Goal: Transaction & Acquisition: Purchase product/service

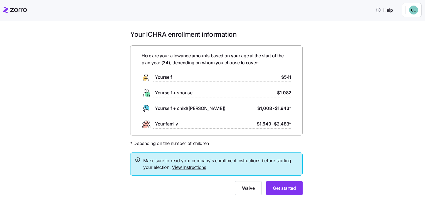
scroll to position [18, 0]
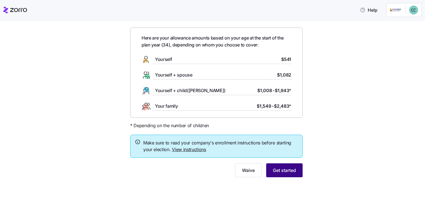
click at [285, 164] on button "Get started" at bounding box center [284, 170] width 36 height 14
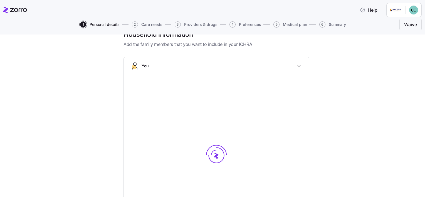
scroll to position [13, 0]
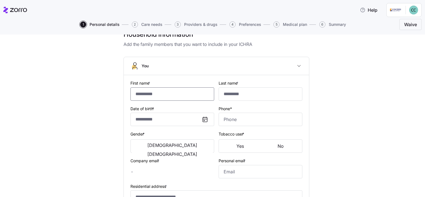
click at [181, 89] on input "First name *" at bounding box center [172, 93] width 84 height 13
type input "******"
type input "*****"
type input "[EMAIL_ADDRESS][DOMAIN_NAME]"
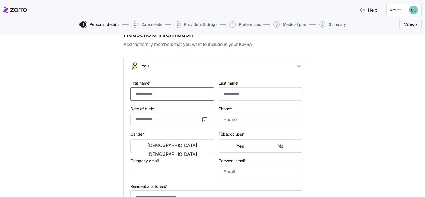
type input "**********"
checkbox input "true"
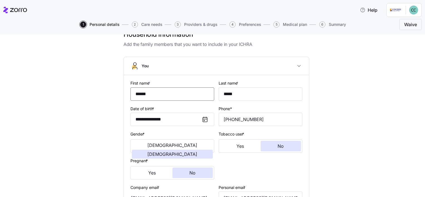
type input "**********"
type input "[PHONE_NUMBER]"
type input "**********"
type input "[PHONE_NUMBER]"
type input "[EMAIL_ADDRESS][DOMAIN_NAME]"
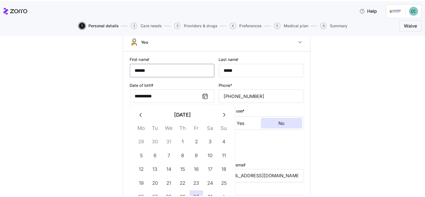
scroll to position [39, 0]
click at [339, 117] on div "**********" at bounding box center [214, 173] width 397 height 338
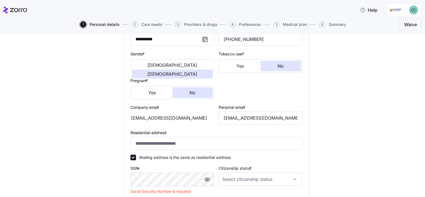
scroll to position [121, 0]
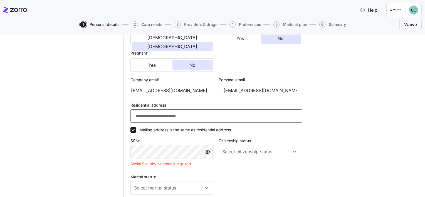
click at [190, 115] on input "Residential address *" at bounding box center [216, 115] width 172 height 13
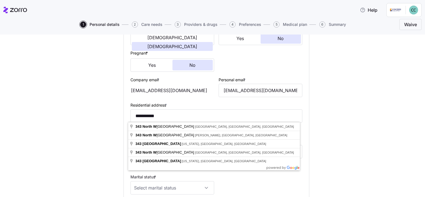
type input "**********"
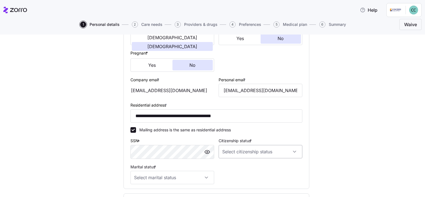
click at [259, 147] on input "Citizenship status *" at bounding box center [261, 151] width 84 height 13
click at [240, 113] on span "[DEMOGRAPHIC_DATA] citizen" at bounding box center [251, 110] width 56 height 6
type input "[DEMOGRAPHIC_DATA] citizen"
click at [191, 179] on input "Marital status *" at bounding box center [172, 177] width 84 height 13
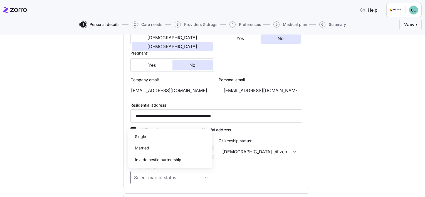
drag, startPoint x: 160, startPoint y: 138, endPoint x: 164, endPoint y: 159, distance: 22.1
click at [164, 159] on div "Single Married In a domestic partnership" at bounding box center [169, 148] width 79 height 35
click at [164, 159] on span "In a domestic partnership" at bounding box center [158, 160] width 46 height 6
type input "In a domestic partnership"
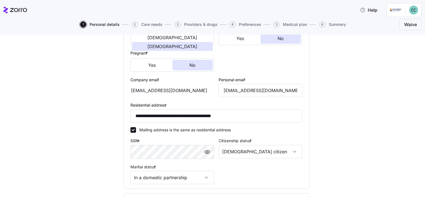
scroll to position [186, 0]
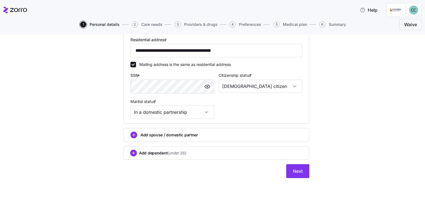
click at [193, 151] on div "Add dependent (under 26)" at bounding box center [216, 153] width 172 height 7
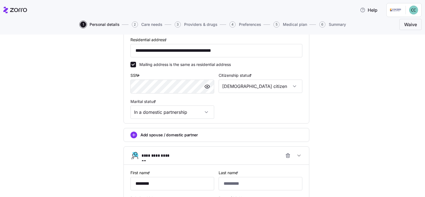
type input "*******"
type input "*****"
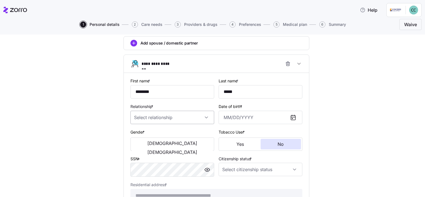
click at [172, 118] on input "Relationship *" at bounding box center [172, 117] width 84 height 13
click at [158, 133] on div "Child" at bounding box center [169, 133] width 79 height 12
type input "Child"
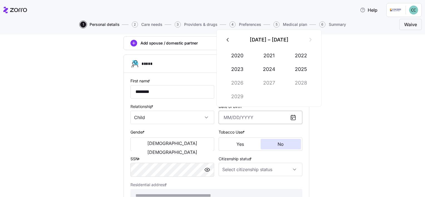
click at [227, 120] on input "Date of birth *" at bounding box center [261, 117] width 84 height 13
type input "[DATE]"
click at [185, 150] on span "[DEMOGRAPHIC_DATA]" at bounding box center [172, 152] width 50 height 4
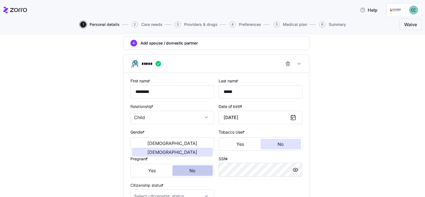
scroll to position [326, 0]
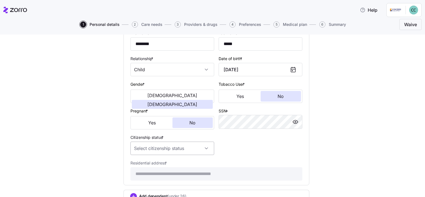
click at [200, 148] on input "Citizenship status *" at bounding box center [172, 148] width 84 height 13
click at [180, 160] on div "[DEMOGRAPHIC_DATA] citizen" at bounding box center [169, 163] width 79 height 12
type input "[DEMOGRAPHIC_DATA] citizen"
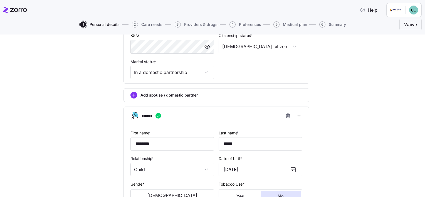
scroll to position [185, 0]
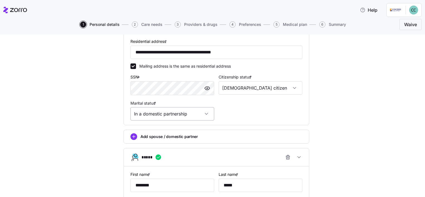
click at [206, 115] on input "In a domestic partnership" at bounding box center [172, 113] width 84 height 13
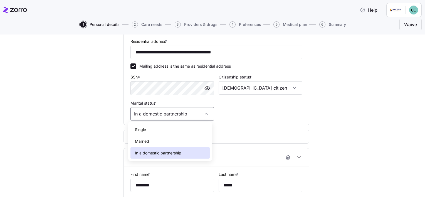
click at [182, 132] on div "Single" at bounding box center [169, 130] width 79 height 12
type input "Single"
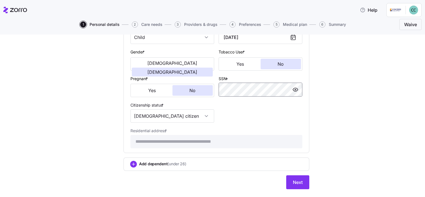
scroll to position [368, 0]
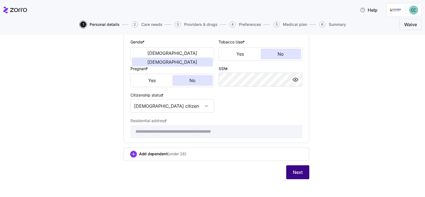
click at [302, 175] on button "Next" at bounding box center [297, 172] width 23 height 14
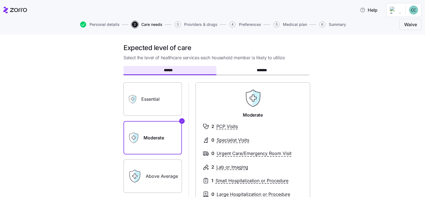
scroll to position [26, 0]
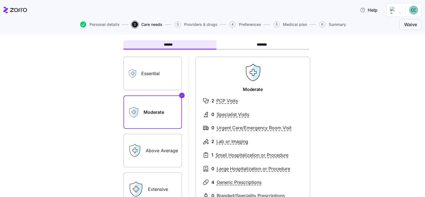
click at [161, 76] on label "Essential" at bounding box center [152, 73] width 58 height 33
click at [0, 0] on input "Essential" at bounding box center [0, 0] width 0 height 0
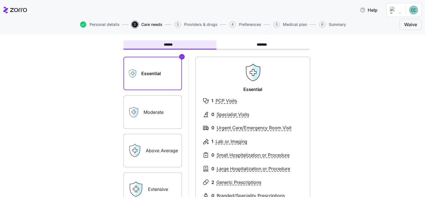
scroll to position [59, 0]
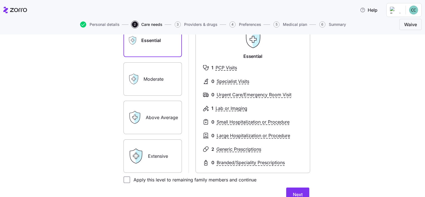
click at [149, 115] on label "Above Average" at bounding box center [152, 117] width 58 height 33
click at [0, 0] on input "Above Average" at bounding box center [0, 0] width 0 height 0
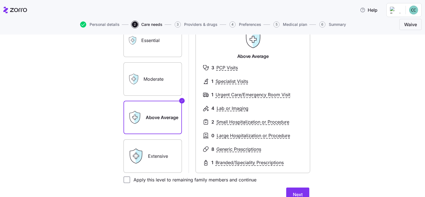
click at [163, 167] on label "Extensive" at bounding box center [152, 155] width 58 height 33
click at [0, 0] on input "Extensive" at bounding box center [0, 0] width 0 height 0
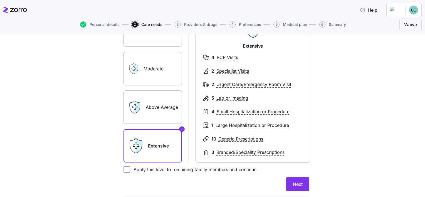
scroll to position [70, 0]
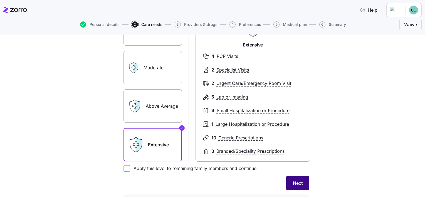
click at [288, 182] on button "Next" at bounding box center [297, 183] width 23 height 14
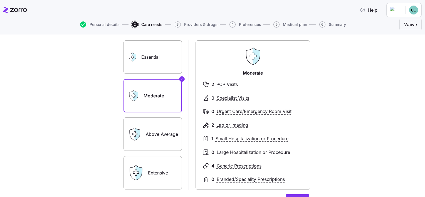
scroll to position [45, 0]
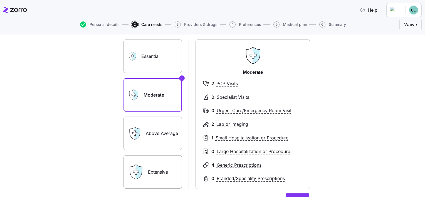
click at [159, 135] on label "Above Average" at bounding box center [152, 133] width 58 height 33
click at [0, 0] on input "Above Average" at bounding box center [0, 0] width 0 height 0
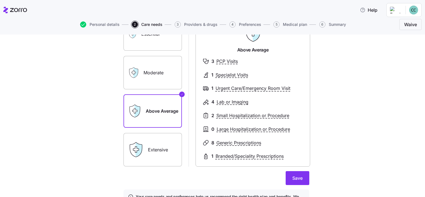
scroll to position [65, 0]
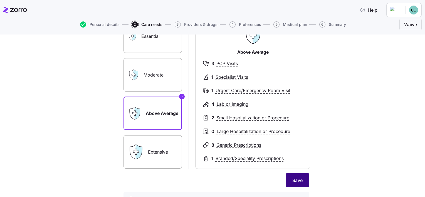
click at [295, 180] on span "Save" at bounding box center [297, 180] width 10 height 7
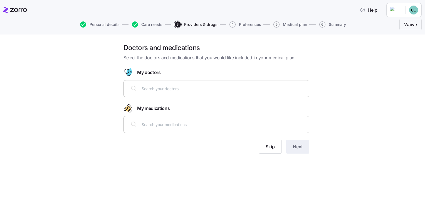
click at [191, 86] on input "text" at bounding box center [224, 88] width 164 height 6
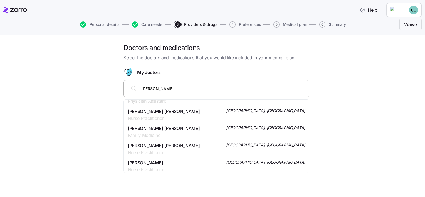
scroll to position [117, 0]
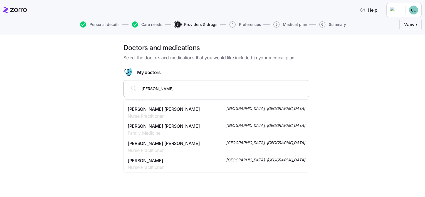
drag, startPoint x: 170, startPoint y: 91, endPoint x: 139, endPoint y: 91, distance: 31.1
click at [139, 91] on div "[PERSON_NAME]" at bounding box center [216, 88] width 179 height 13
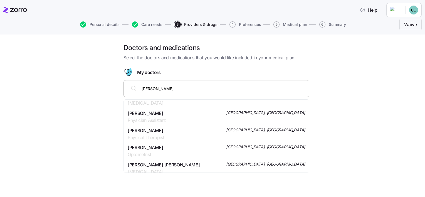
scroll to position [0, 0]
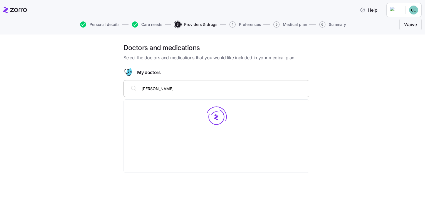
click at [176, 90] on input "[PERSON_NAME]" at bounding box center [224, 88] width 164 height 6
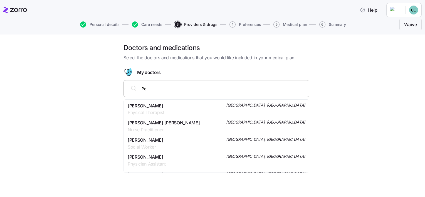
type input "P"
click at [336, 84] on div "Doctors and medications Select the doctors and medications that you would like …" at bounding box center [217, 101] width 402 height 117
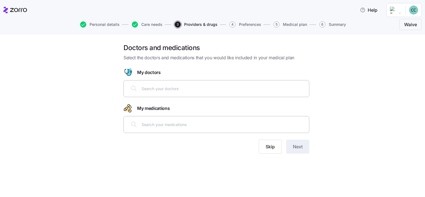
click at [172, 127] on input "text" at bounding box center [224, 124] width 164 height 6
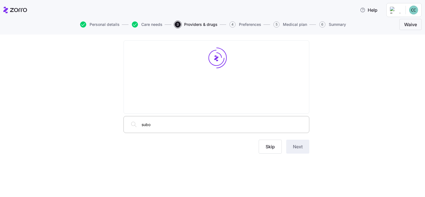
type input "subox"
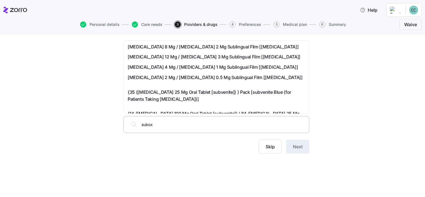
scroll to position [1, 0]
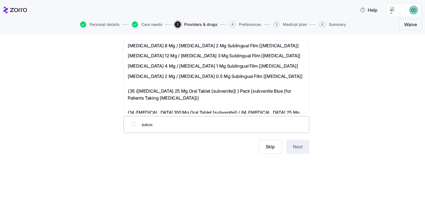
click at [217, 46] on span "[MEDICAL_DATA] 8 Mg / [MEDICAL_DATA] 2 Mg Sublingual Film [[MEDICAL_DATA]]" at bounding box center [213, 45] width 171 height 7
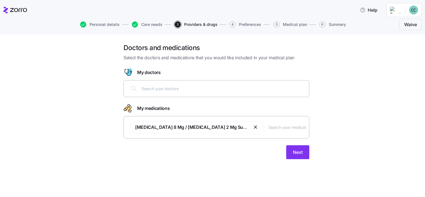
click at [213, 90] on input "text" at bounding box center [224, 88] width 164 height 6
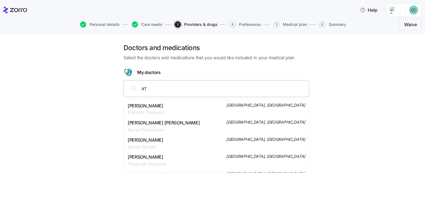
type input "A"
type input "[PERSON_NAME]"
click at [163, 105] on span "[PERSON_NAME]" at bounding box center [146, 105] width 36 height 7
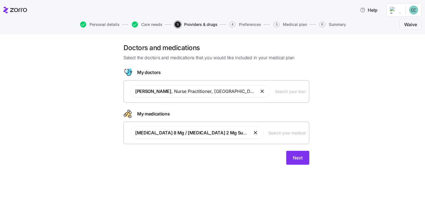
click at [279, 93] on input "text" at bounding box center [290, 91] width 31 height 6
type input "[PERSON_NAME]"
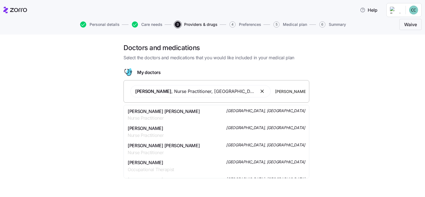
click at [191, 113] on div "[PERSON_NAME] [PERSON_NAME] Nurse Practitioner [GEOGRAPHIC_DATA], [GEOGRAPHIC_D…" at bounding box center [216, 115] width 177 height 14
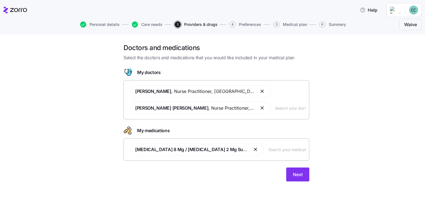
scroll to position [4, 0]
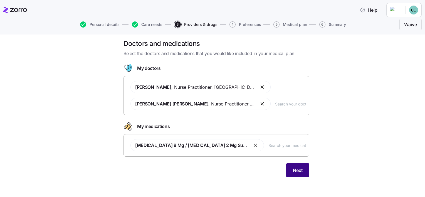
click at [303, 170] on button "Next" at bounding box center [297, 170] width 23 height 14
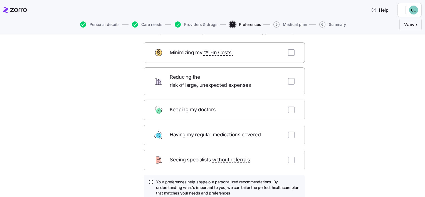
scroll to position [28, 0]
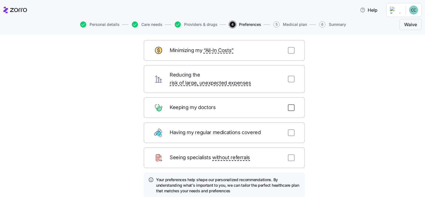
click at [289, 104] on input "checkbox" at bounding box center [291, 107] width 7 height 7
checkbox input "true"
click at [289, 129] on input "checkbox" at bounding box center [291, 132] width 7 height 7
checkbox input "true"
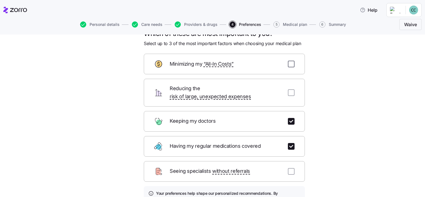
click at [290, 65] on input "checkbox" at bounding box center [291, 64] width 7 height 7
checkbox input "true"
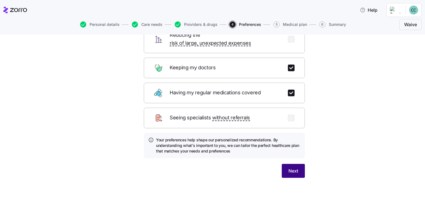
click at [289, 167] on span "Next" at bounding box center [293, 170] width 10 height 7
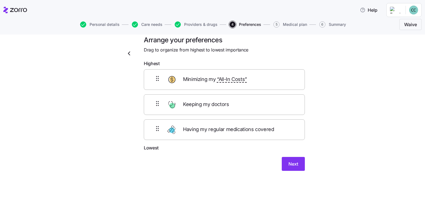
scroll to position [3, 0]
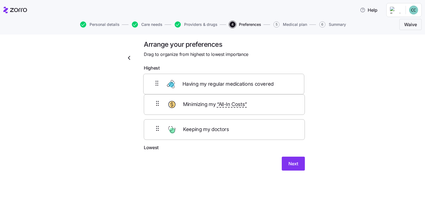
drag, startPoint x: 251, startPoint y: 133, endPoint x: 253, endPoint y: 84, distance: 49.0
click at [253, 84] on div "Minimizing my “All-In Costs” Keeping my doctors Having my regular medications c…" at bounding box center [224, 109] width 161 height 71
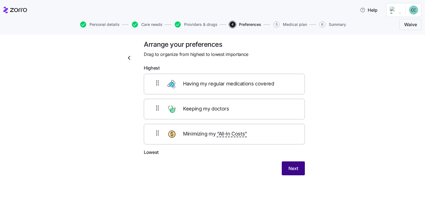
click at [293, 168] on span "Next" at bounding box center [293, 168] width 10 height 7
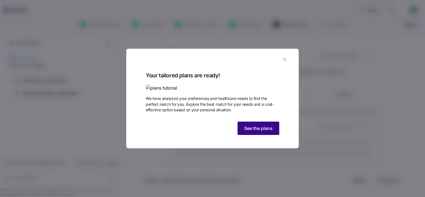
click at [263, 132] on span "See the plans" at bounding box center [258, 128] width 28 height 7
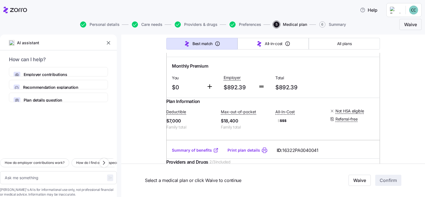
scroll to position [1391, 0]
click at [342, 46] on span "All plans" at bounding box center [344, 44] width 14 height 6
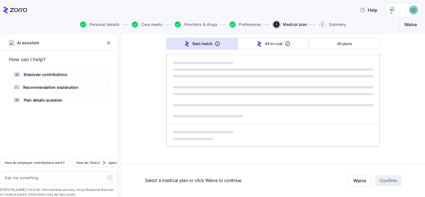
type textarea "x"
type input "Sorted by: Premium"
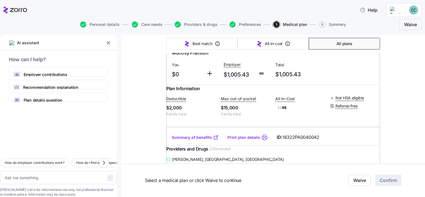
scroll to position [6106, 0]
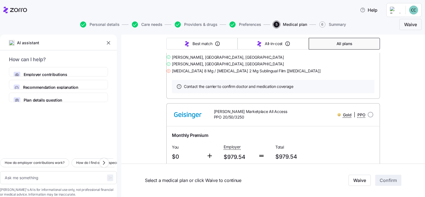
scroll to position [5682, 0]
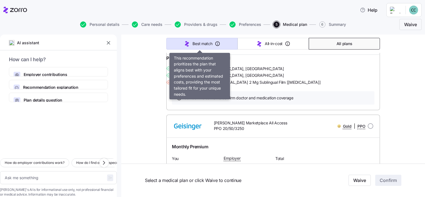
click at [189, 41] on button "Best match" at bounding box center [201, 44] width 71 height 12
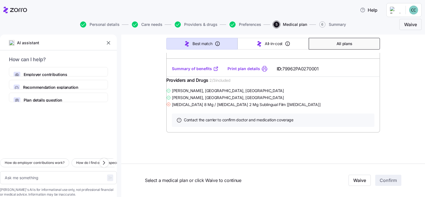
scroll to position [356, 0]
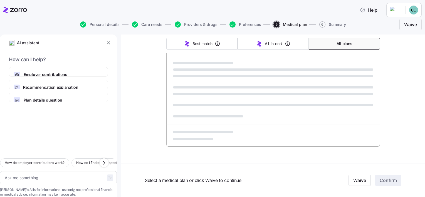
type textarea "x"
type input "Sorted by: Best match"
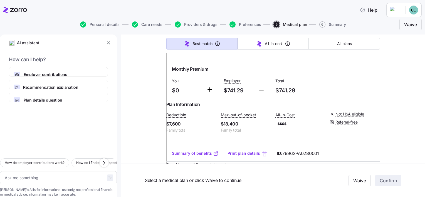
scroll to position [4941, 0]
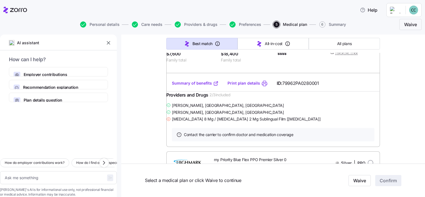
type textarea "x"
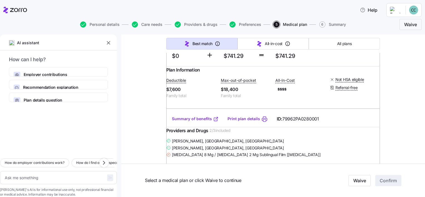
scroll to position [4907, 0]
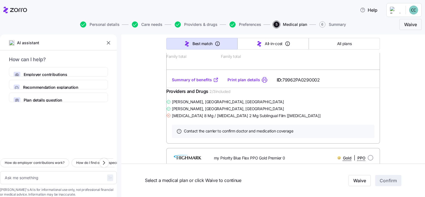
scroll to position [2751, 0]
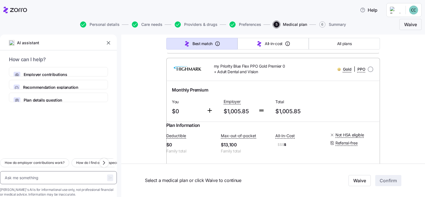
scroll to position [3072, 0]
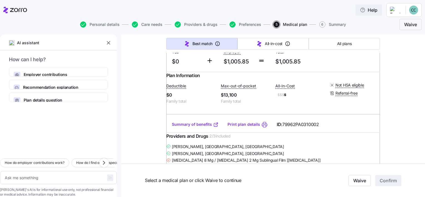
click at [373, 8] on span "Help" at bounding box center [369, 10] width 18 height 7
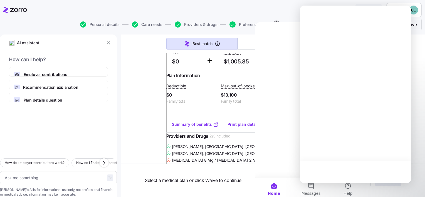
scroll to position [0, 0]
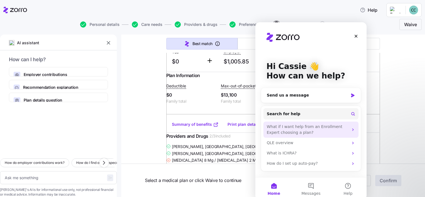
click at [317, 133] on div "What if I want help from an Enrollment Expert choosing a plan?" at bounding box center [308, 130] width 82 height 12
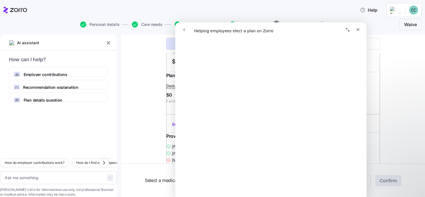
scroll to position [19, 0]
click at [356, 27] on icon "Close" at bounding box center [358, 29] width 4 height 4
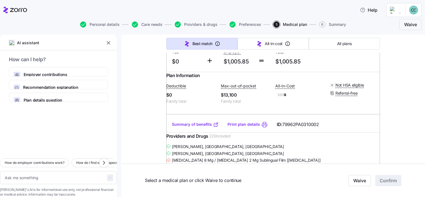
scroll to position [0, 0]
